Goal: Navigation & Orientation: Understand site structure

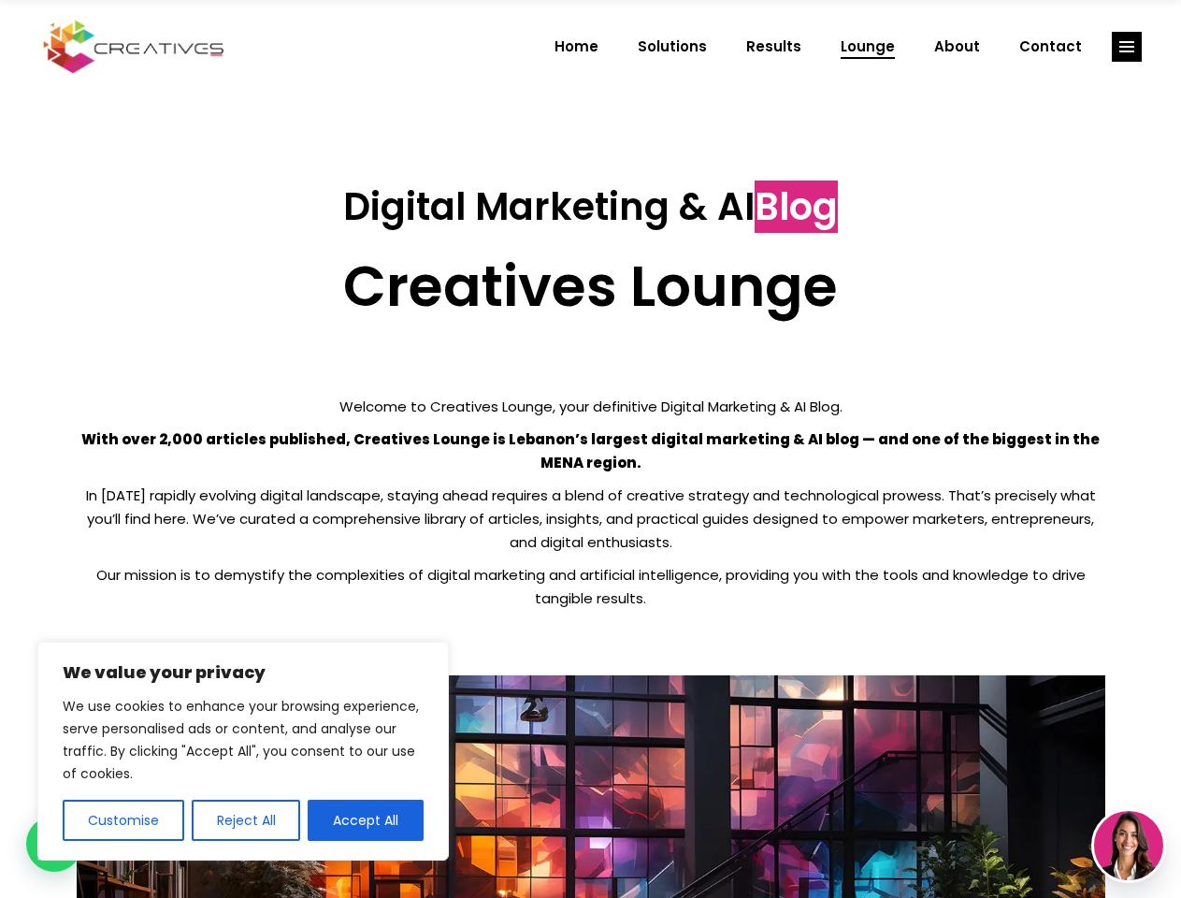
click at [590, 449] on p "With over 2,000 articles published, Creatives Lounge is Lebanon’s largest digit…" at bounding box center [591, 450] width 1029 height 47
click at [122, 820] on button "Customise" at bounding box center [124, 819] width 122 height 41
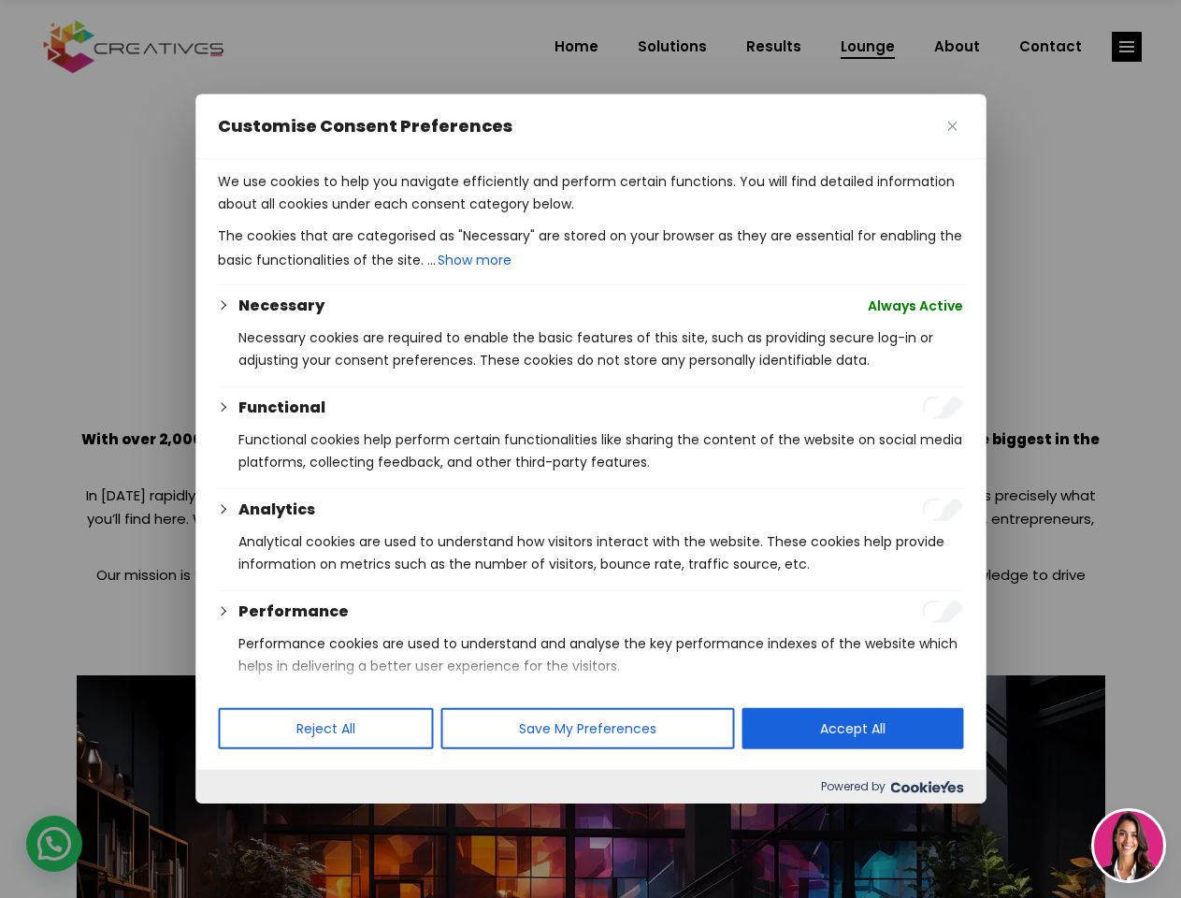
click at [245, 820] on div at bounding box center [590, 449] width 1181 height 898
click at [366, 215] on p "We use cookies to help you navigate efficiently and perform certain functions. …" at bounding box center [590, 192] width 745 height 45
click at [1127, 47] on div at bounding box center [590, 449] width 1181 height 898
click at [1129, 845] on img at bounding box center [1128, 845] width 69 height 69
